Goal: Find specific page/section: Find specific page/section

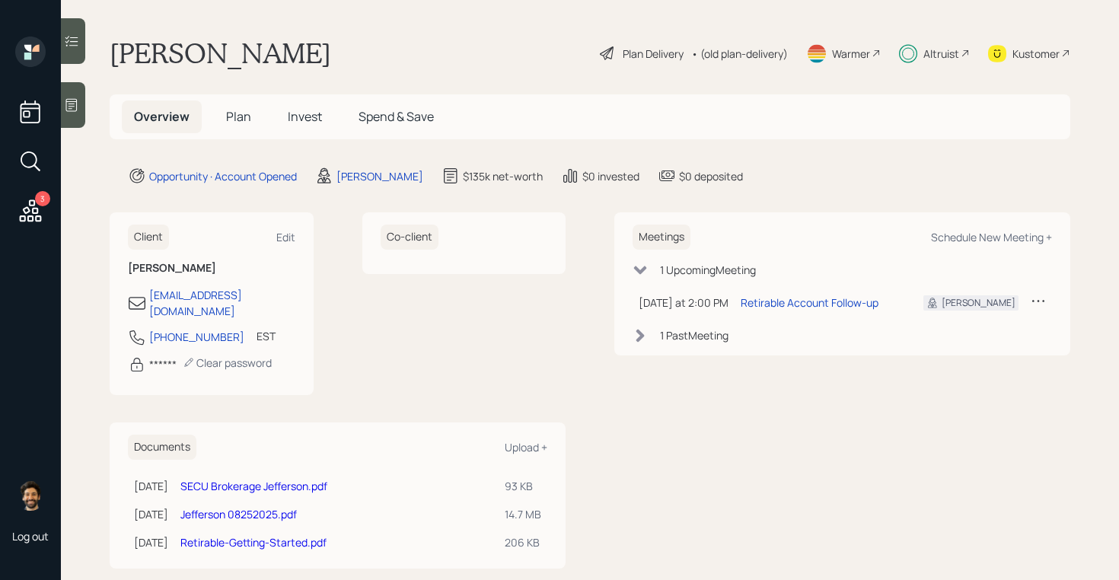
click at [243, 126] on h5 "Plan" at bounding box center [238, 117] width 49 height 33
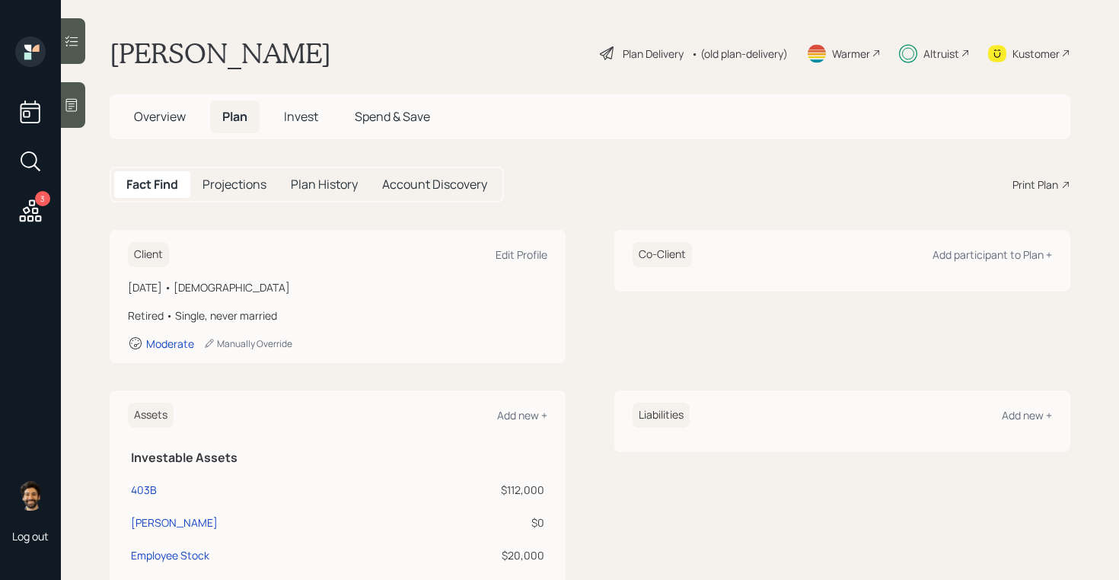
click at [302, 114] on span "Invest" at bounding box center [301, 116] width 34 height 17
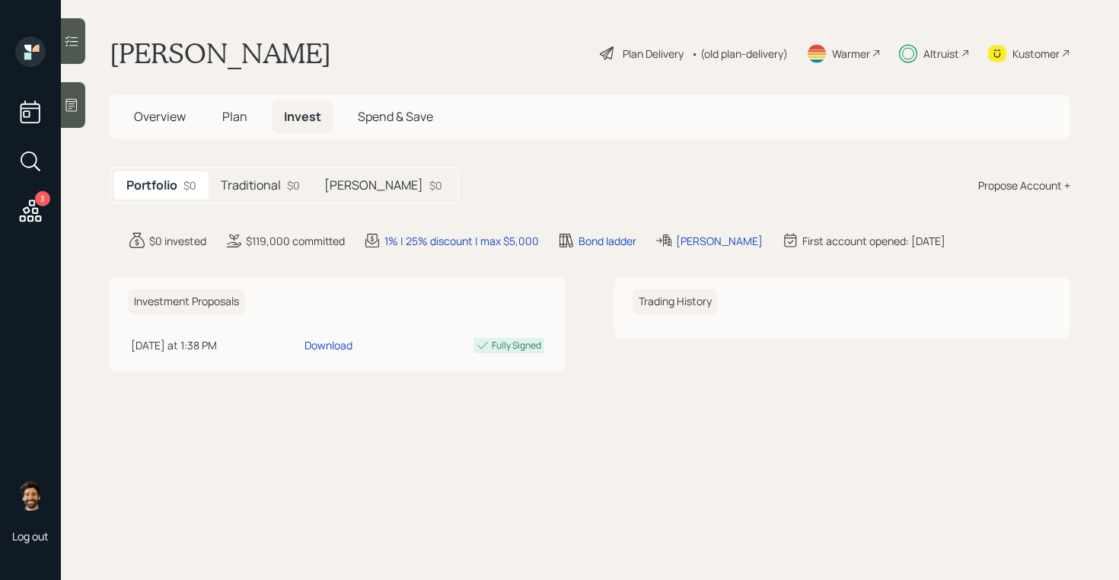
click at [276, 183] on h5 "Traditional" at bounding box center [251, 185] width 60 height 14
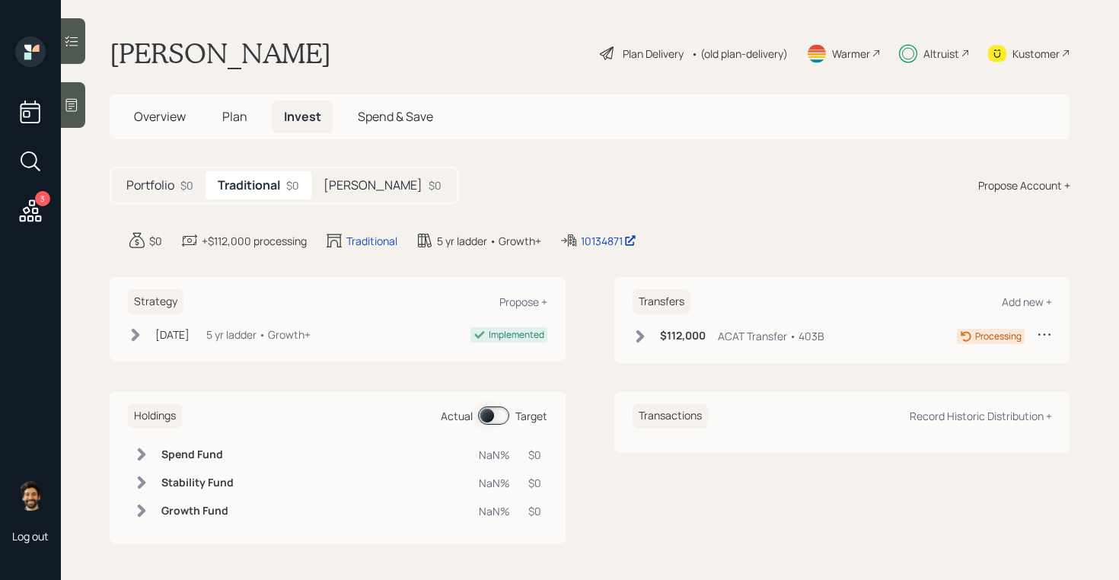
click at [344, 185] on h5 "Roth" at bounding box center [373, 185] width 99 height 14
click at [284, 185] on div "$0" at bounding box center [290, 185] width 13 height 16
click at [429, 183] on div "$0" at bounding box center [435, 185] width 13 height 16
click at [298, 191] on div "Traditional $0" at bounding box center [258, 185] width 104 height 28
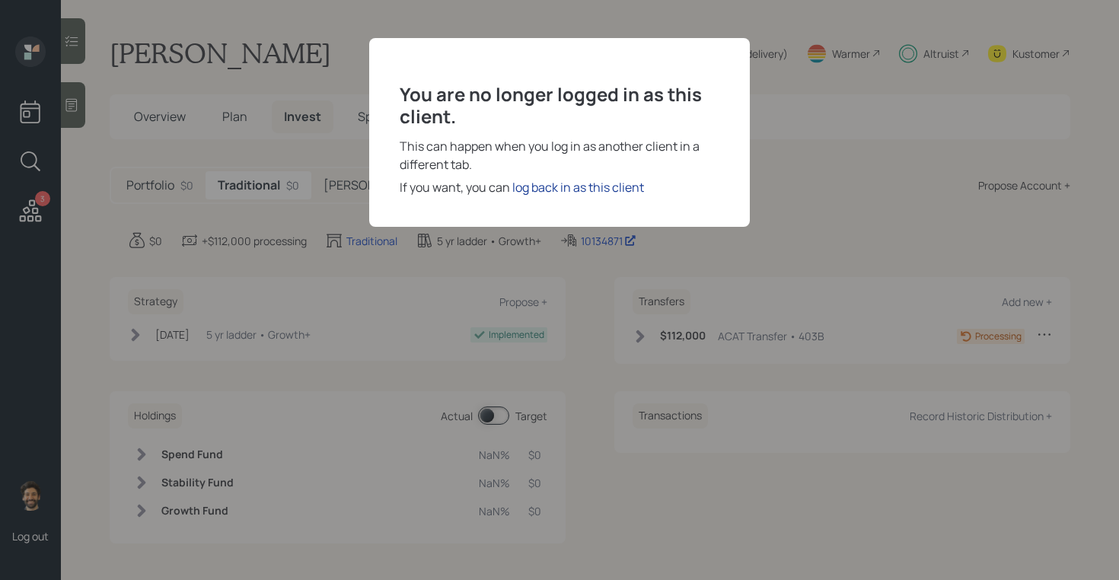
click at [550, 184] on div "log back in as this client" at bounding box center [578, 187] width 132 height 18
